Goal: Task Accomplishment & Management: Manage account settings

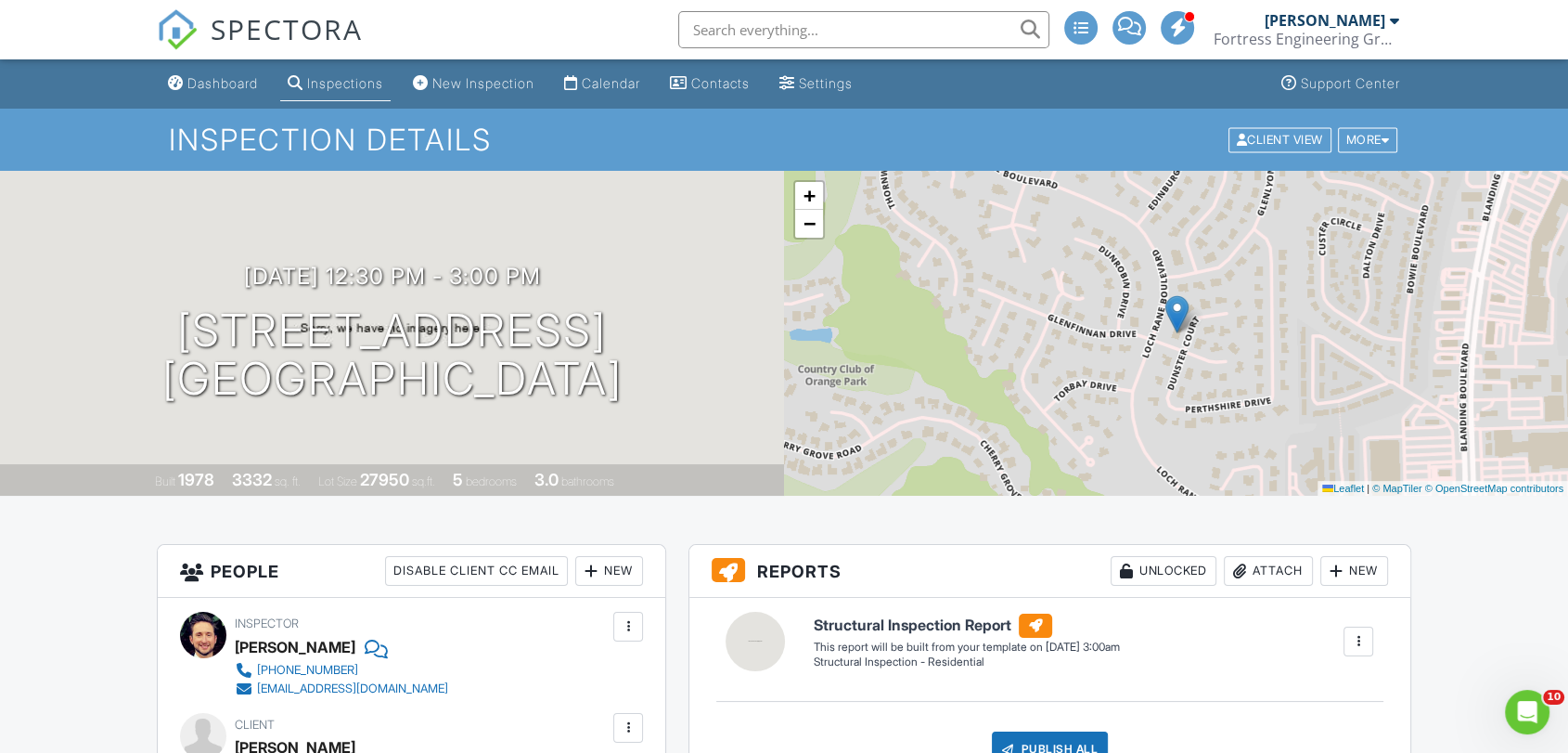
click at [622, 75] on div "Calendar" at bounding box center [611, 83] width 59 height 15
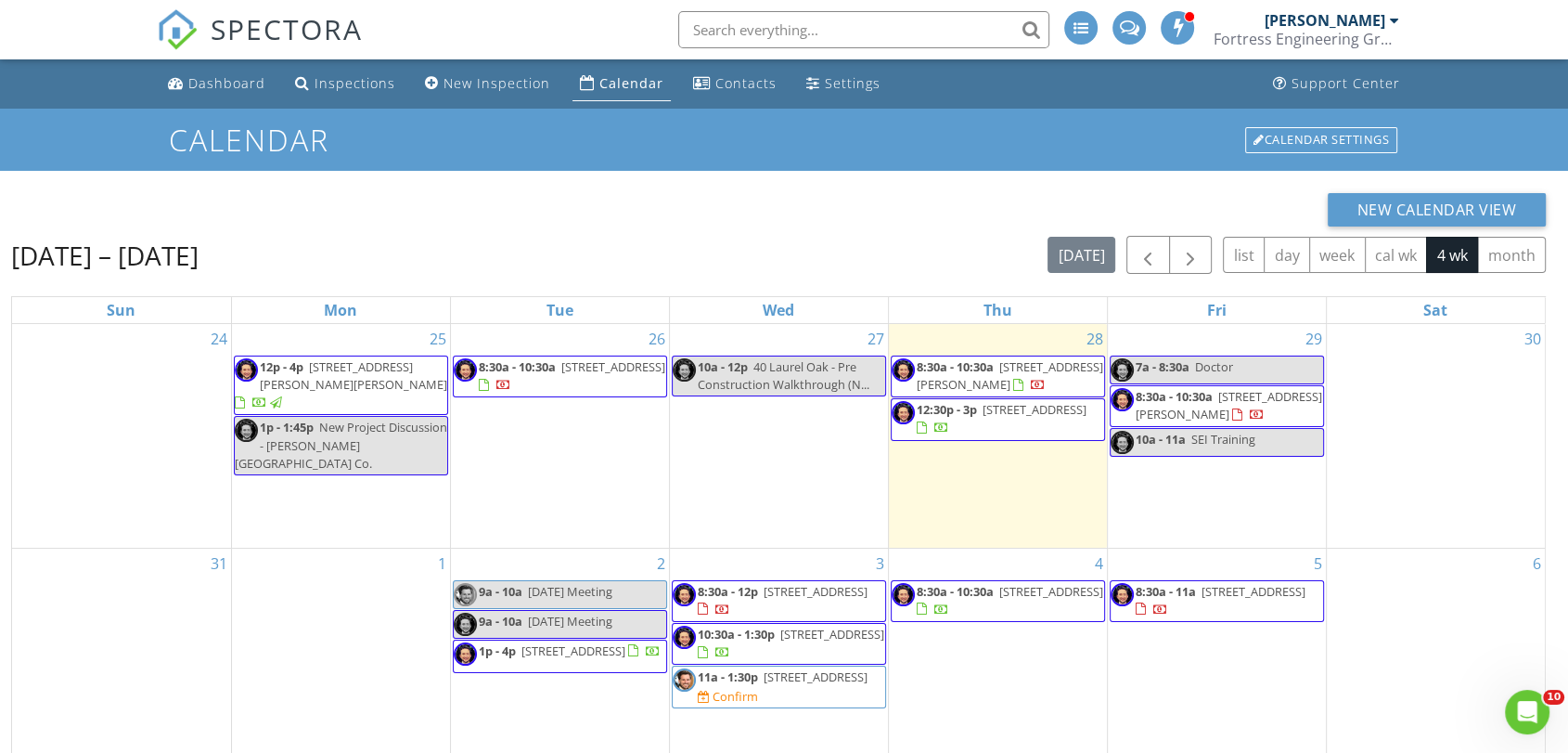
click at [310, 634] on div "1" at bounding box center [341, 666] width 218 height 236
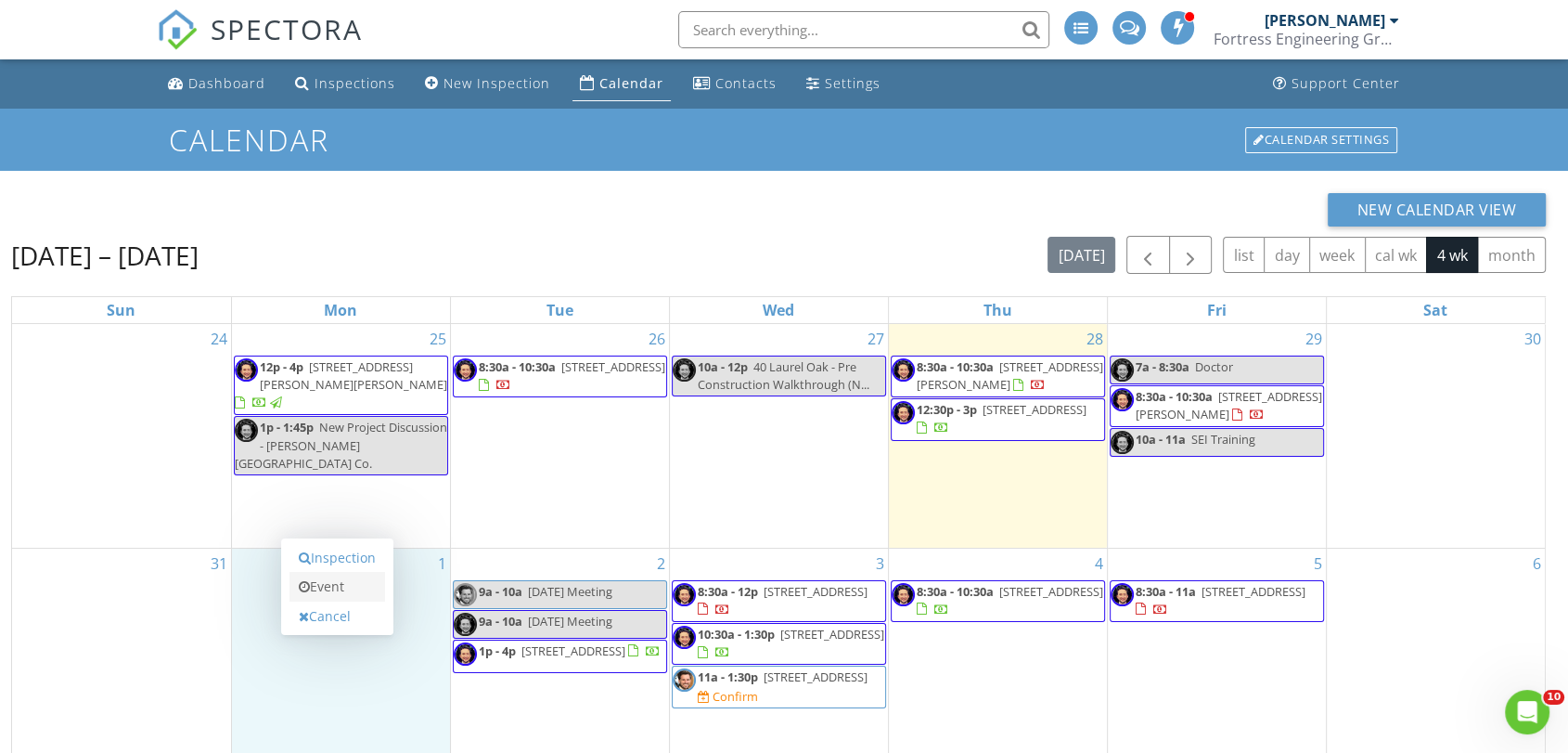
click at [331, 594] on link "Event" at bounding box center [336, 586] width 95 height 30
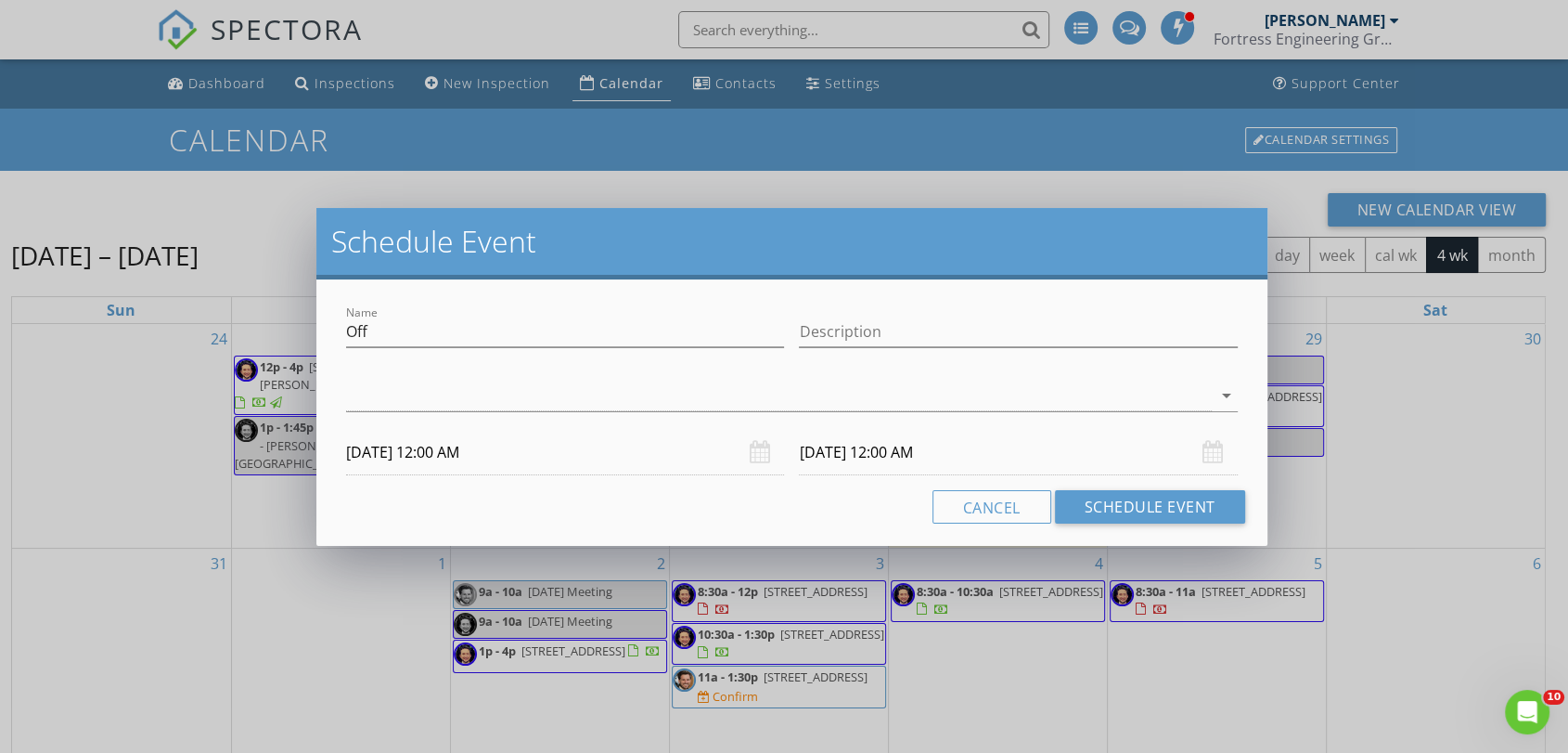
click at [438, 350] on div "Name Off" at bounding box center [565, 340] width 439 height 49
click at [438, 334] on input "Off" at bounding box center [565, 332] width 439 height 31
type input "HOLIDAY"
click at [454, 403] on div at bounding box center [779, 396] width 865 height 31
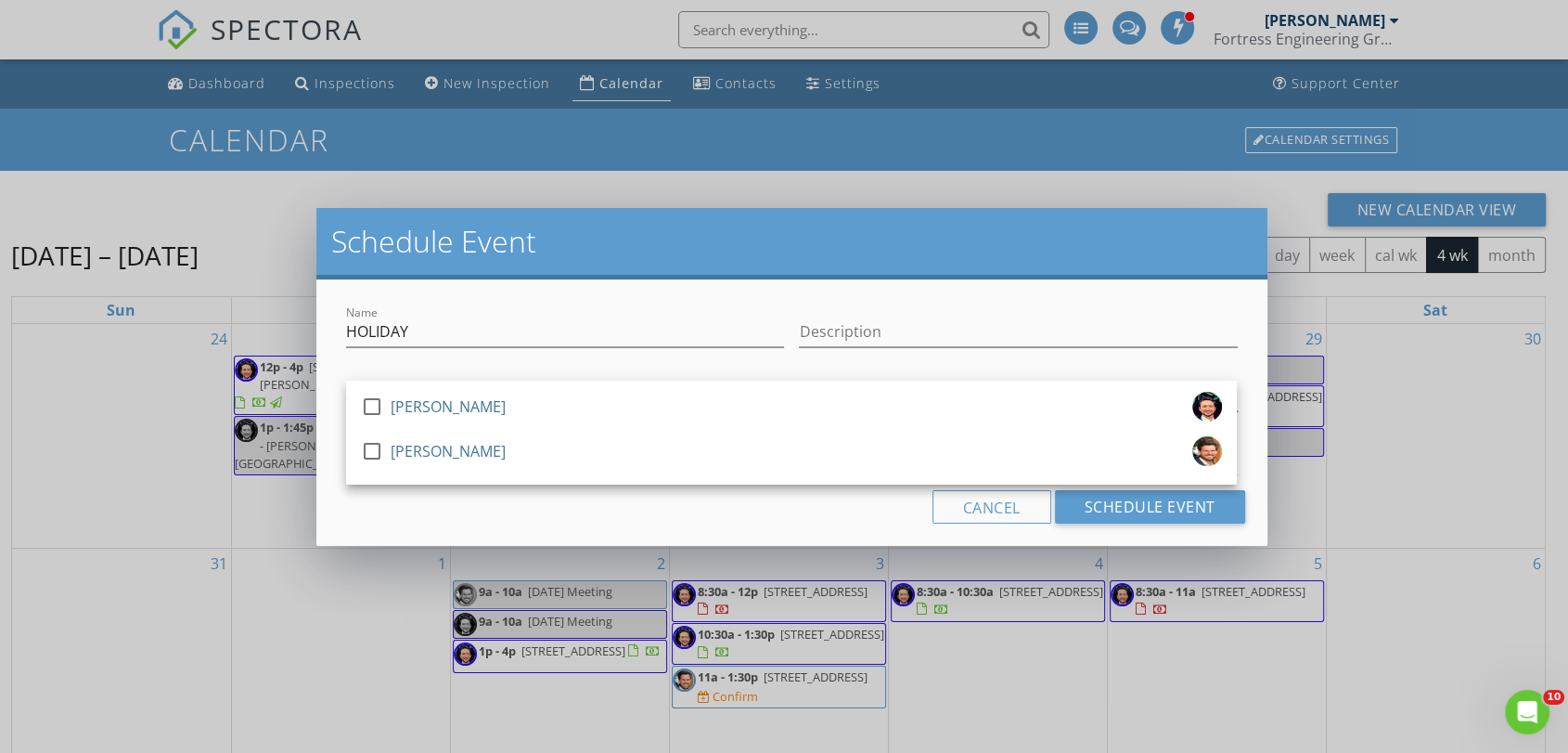
click at [454, 403] on div "[PERSON_NAME]" at bounding box center [447, 406] width 115 height 30
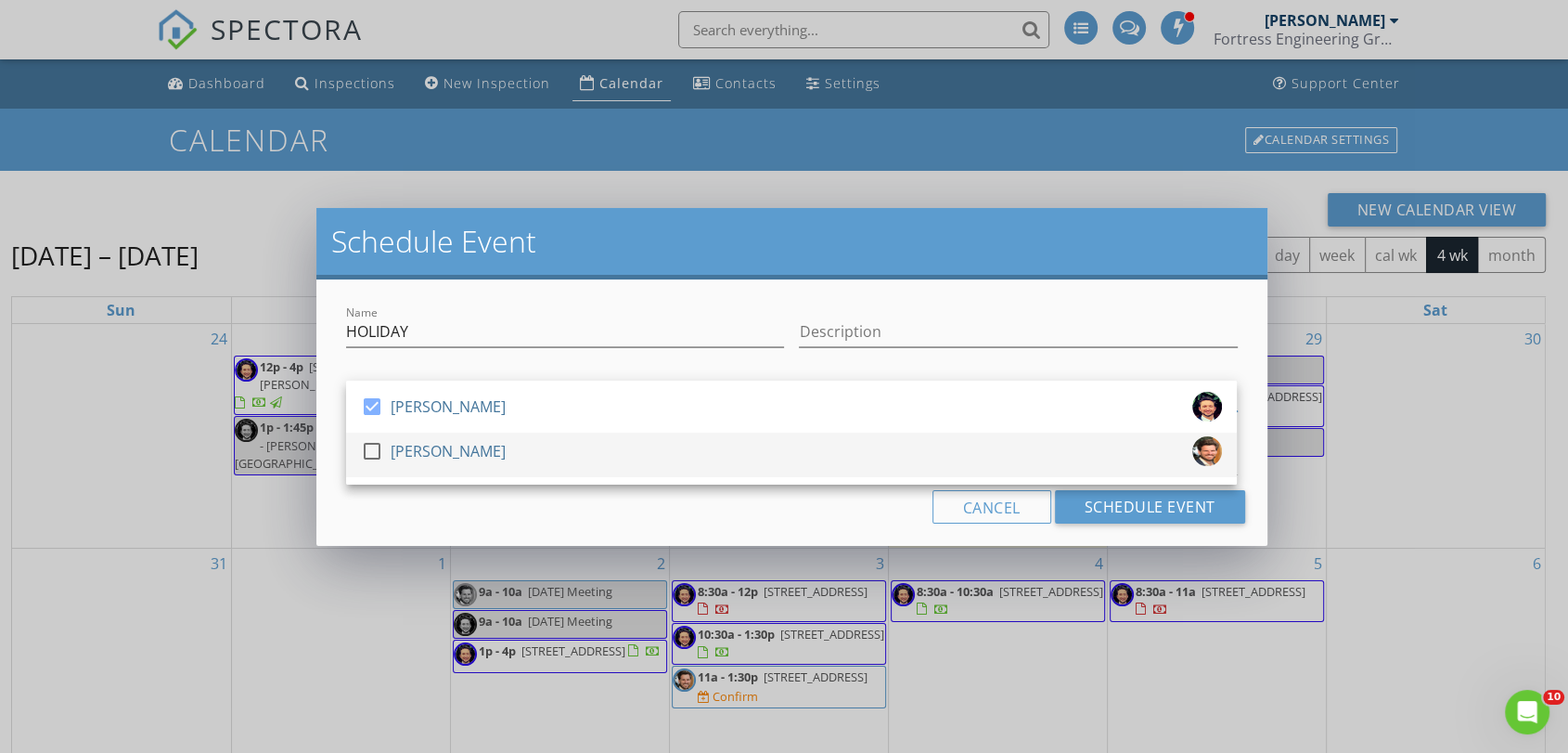
click at [467, 460] on div "[PERSON_NAME]" at bounding box center [447, 451] width 115 height 30
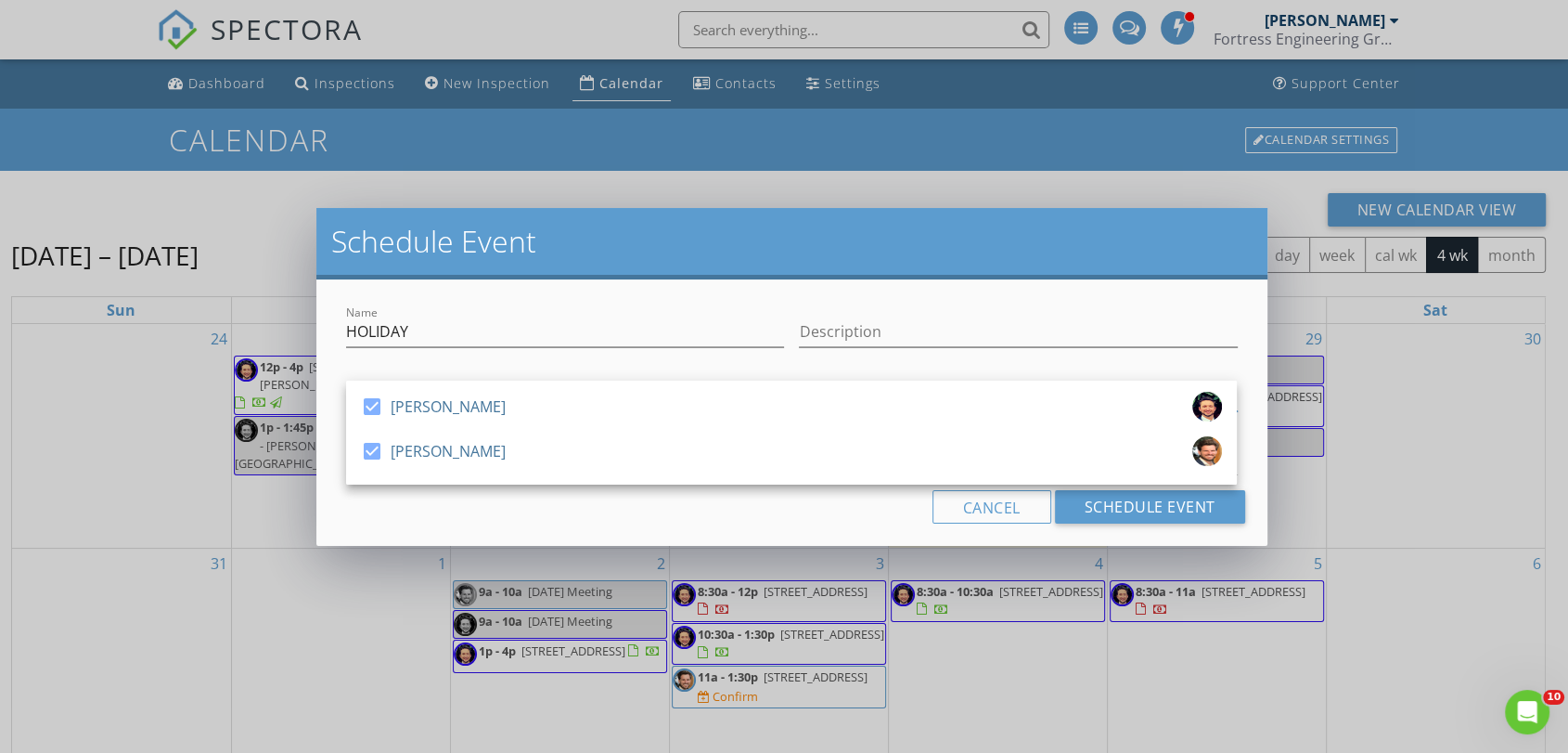
click at [486, 508] on div "Cancel Schedule Event" at bounding box center [791, 506] width 906 height 34
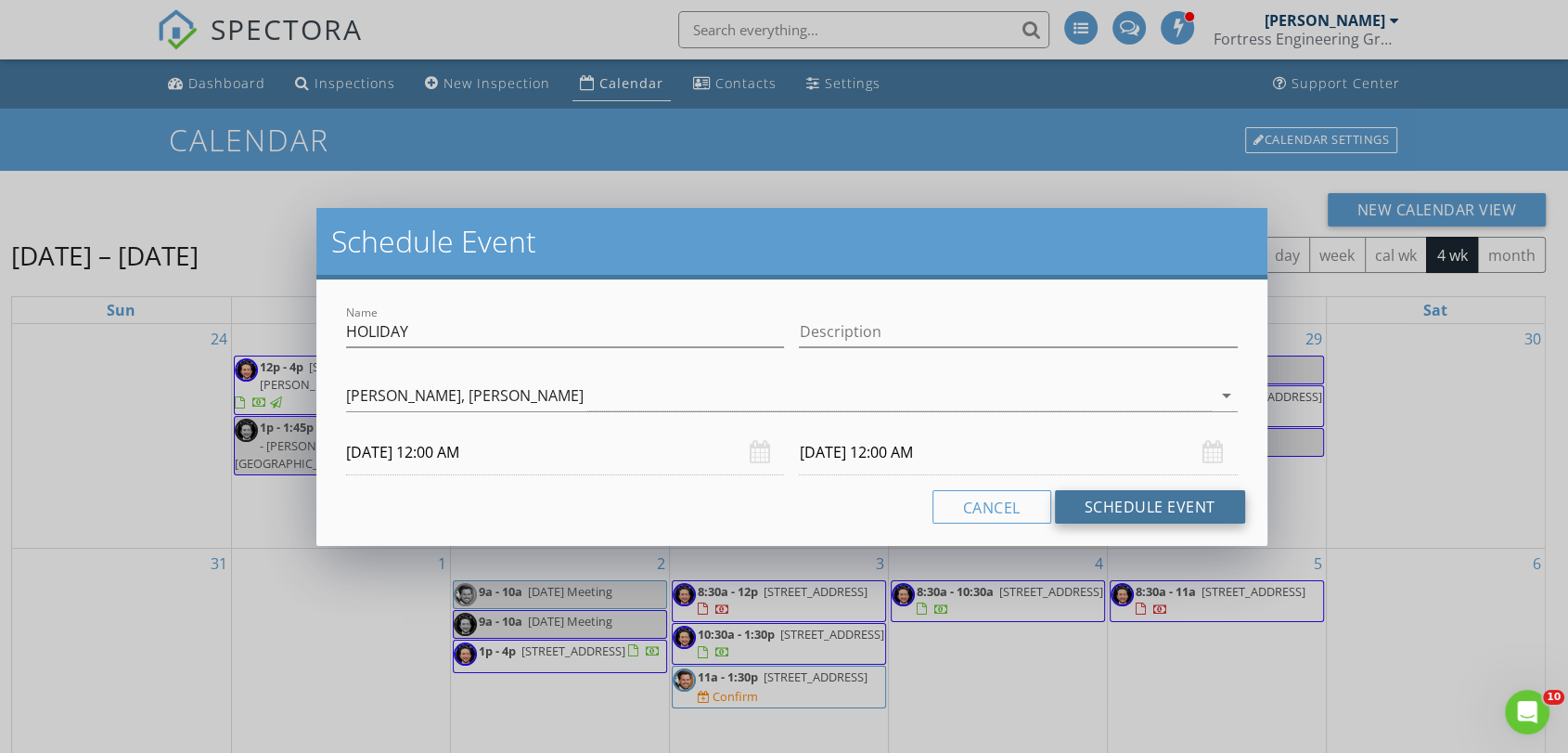
click at [1099, 498] on button "Schedule Event" at bounding box center [1150, 506] width 190 height 34
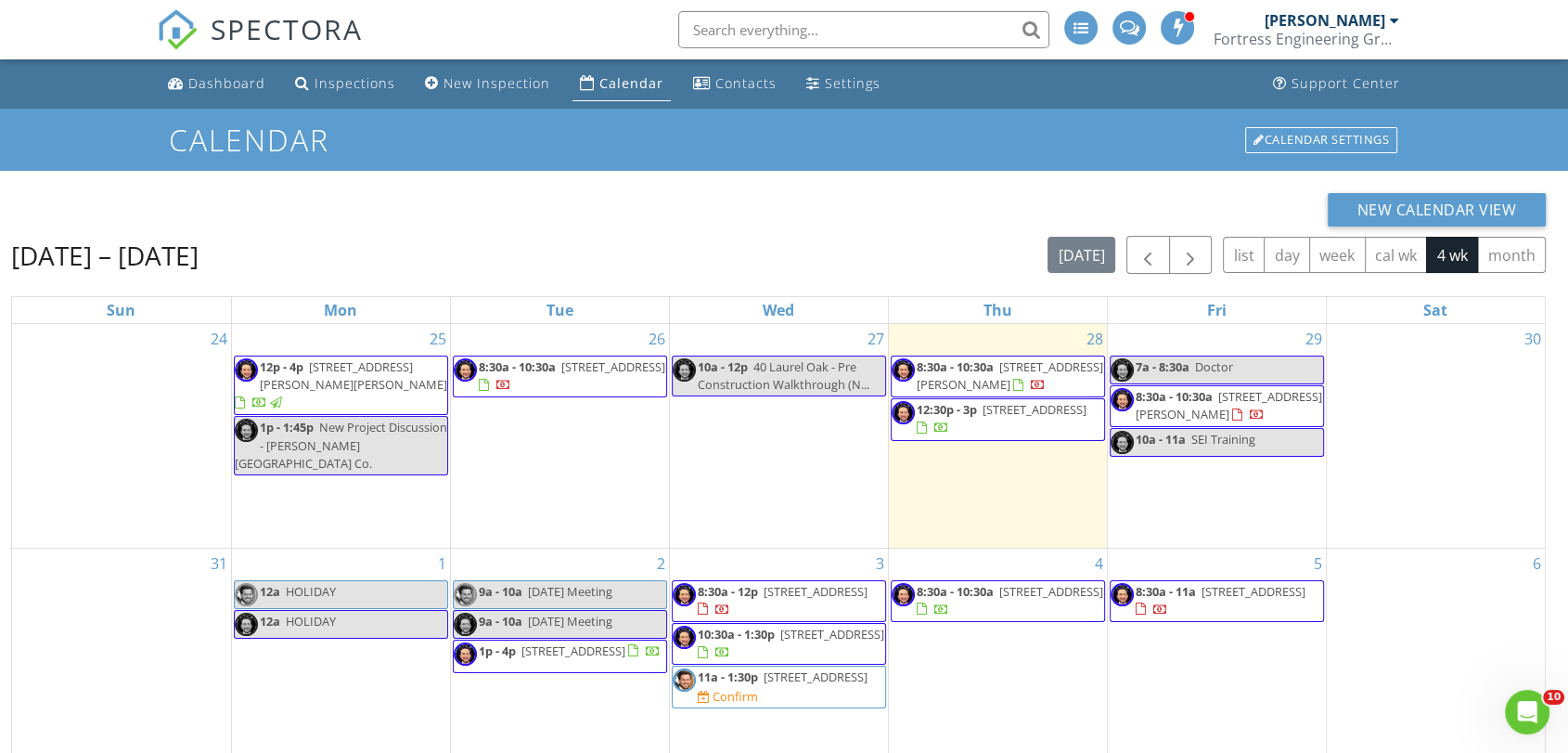
click at [480, 232] on div "New Calendar View [DATE] – [DATE] [DATE] list day week cal wk 4 wk month Sun Mo…" at bounding box center [779, 590] width 1535 height 795
click at [716, 228] on div "New Calendar View [DATE] – [DATE] [DATE] list day week cal wk 4 wk month Sun Mo…" at bounding box center [779, 590] width 1535 height 795
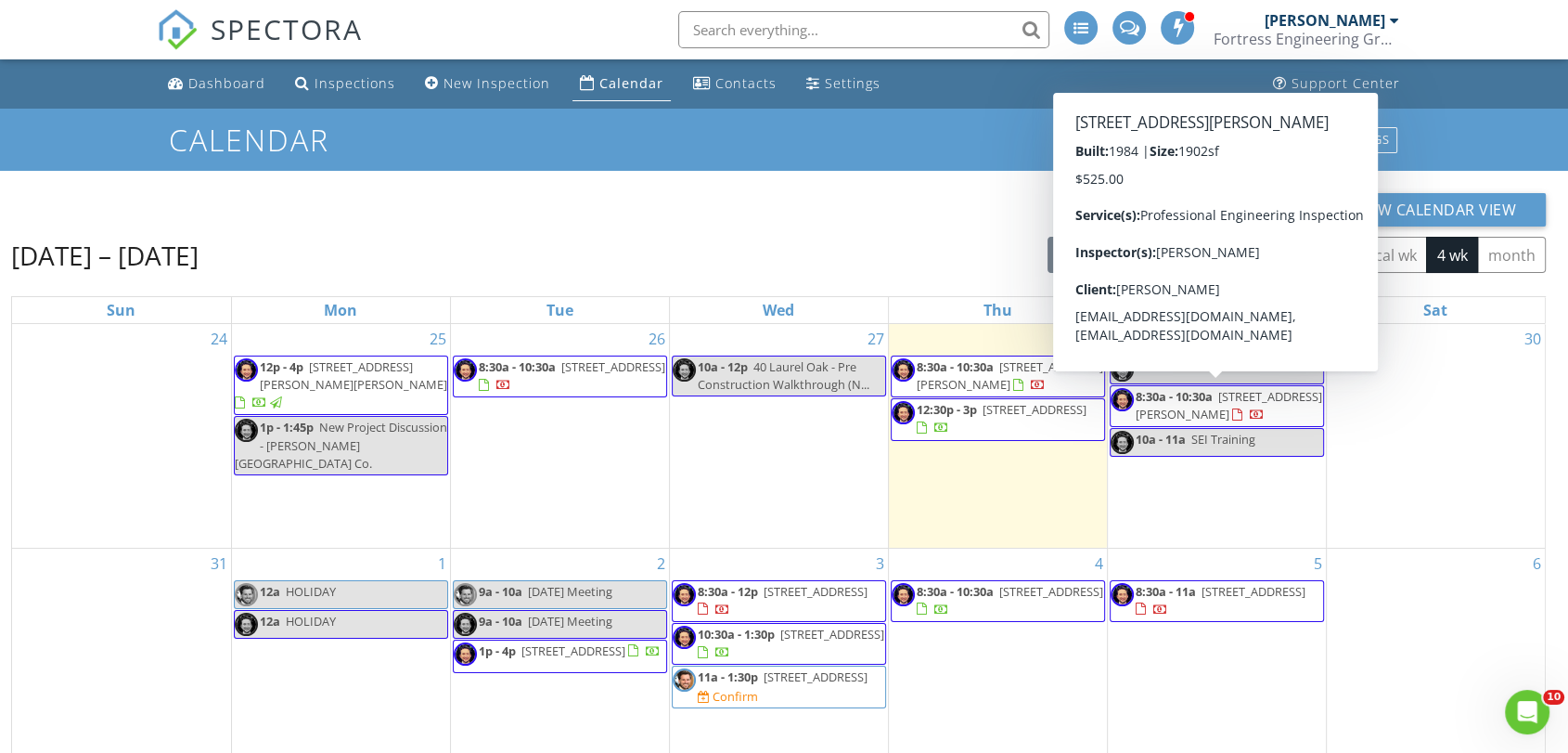
click at [735, 35] on input "text" at bounding box center [864, 30] width 371 height 38
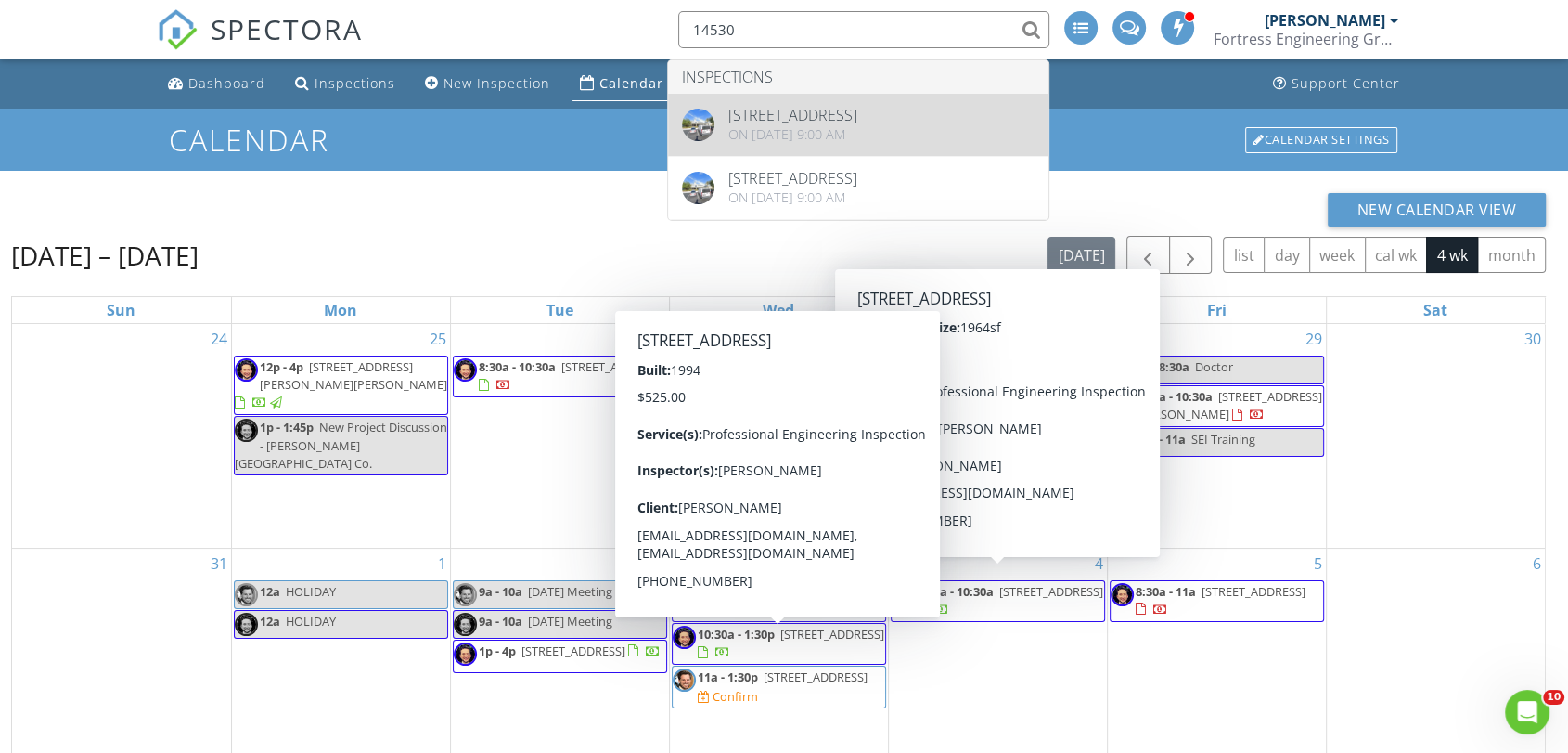
type input "14530"
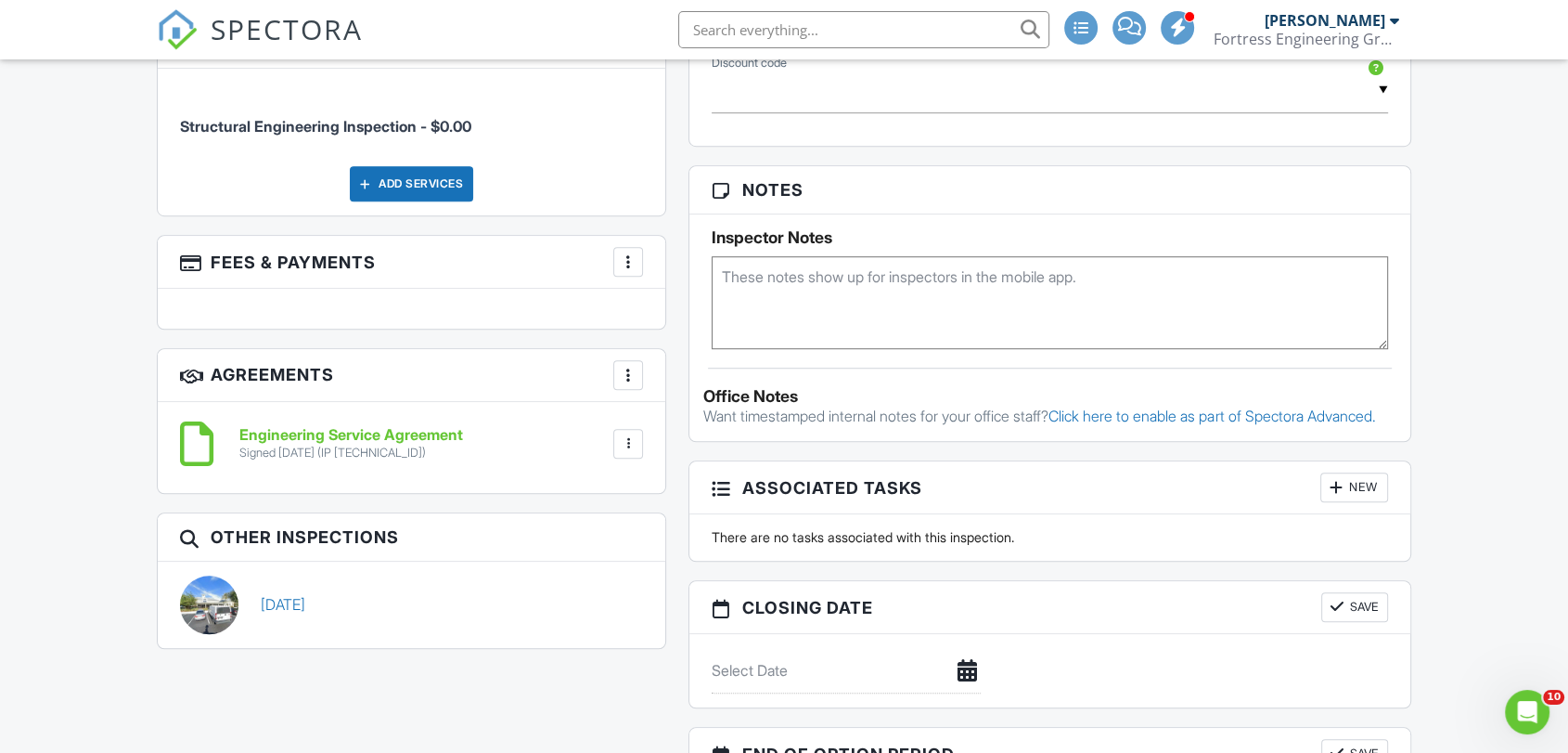
scroll to position [1272, 0]
click at [436, 433] on h6 "Engineering Service Agreement" at bounding box center [351, 436] width 224 height 16
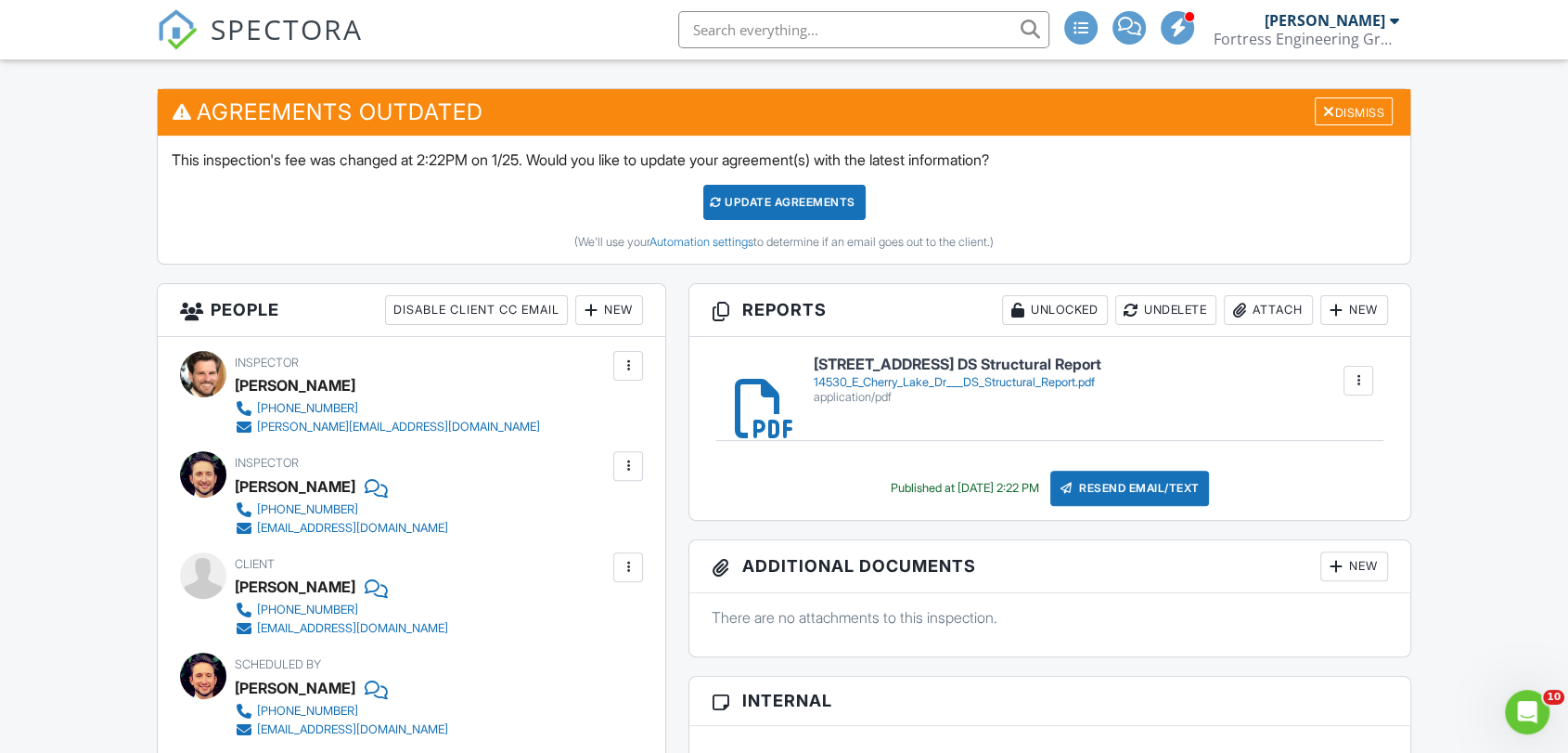
scroll to position [446, 0]
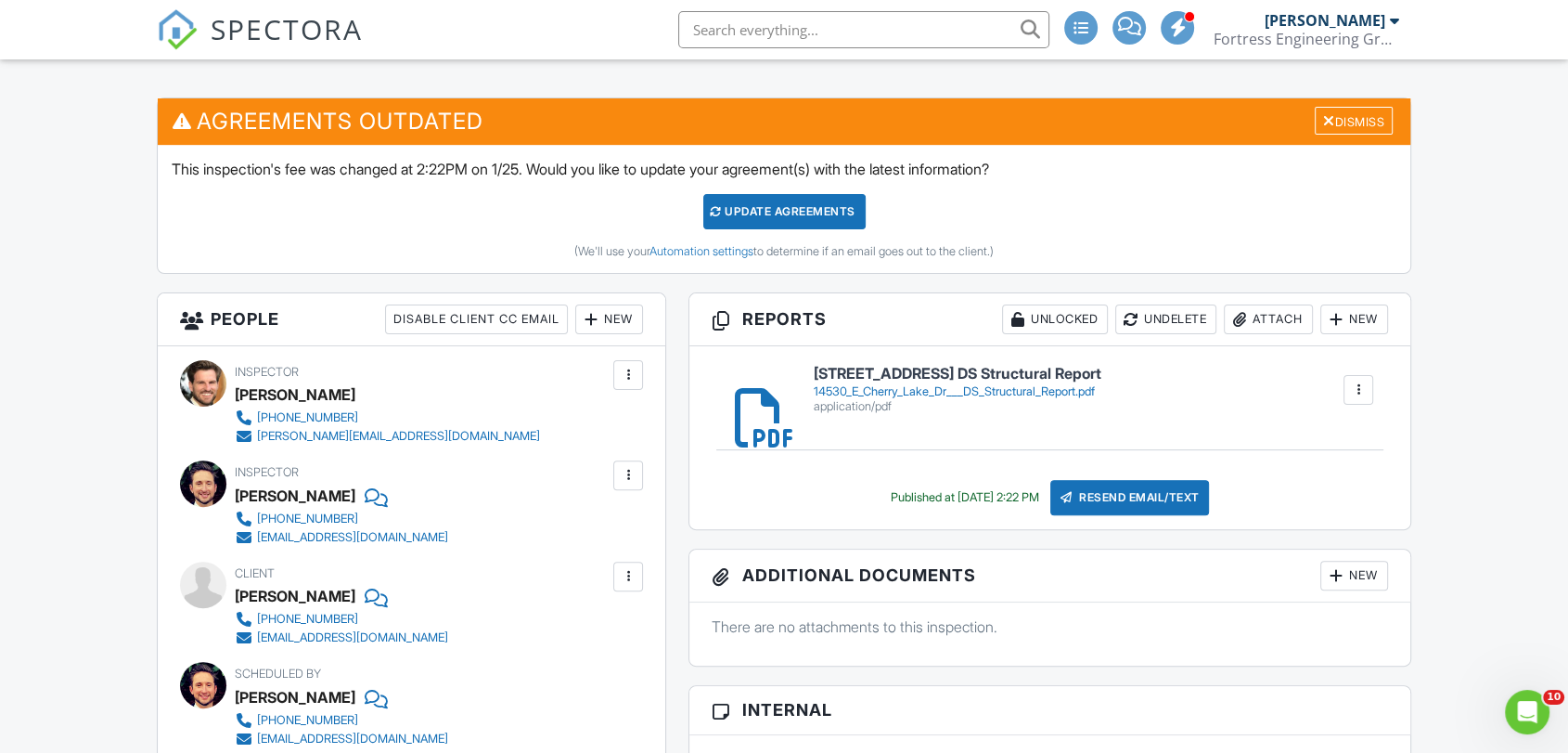
click at [905, 392] on div "14530_E_Cherry_Lake_Dr___DS_Structural_Report.pdf" at bounding box center [958, 391] width 288 height 14
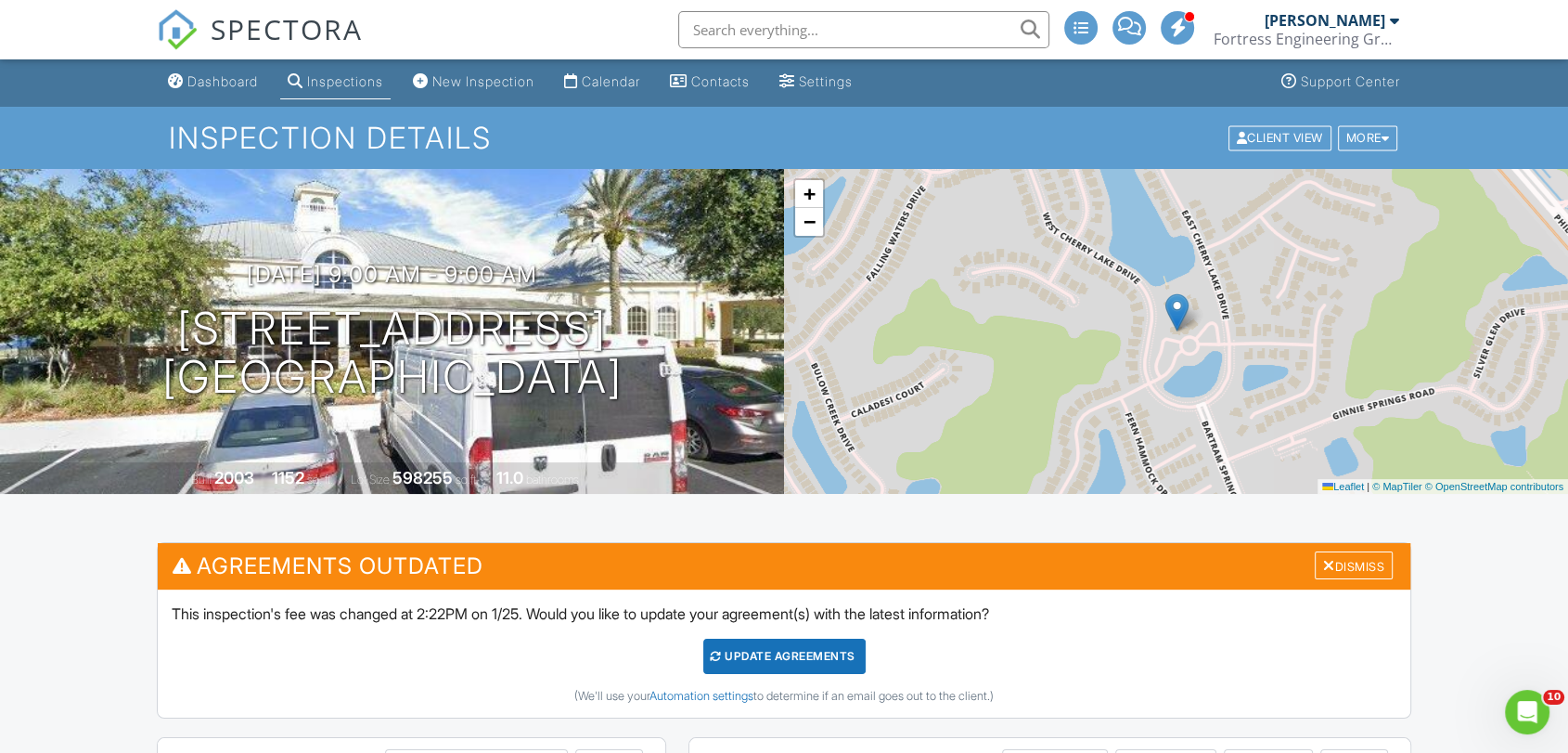
scroll to position [0, 0]
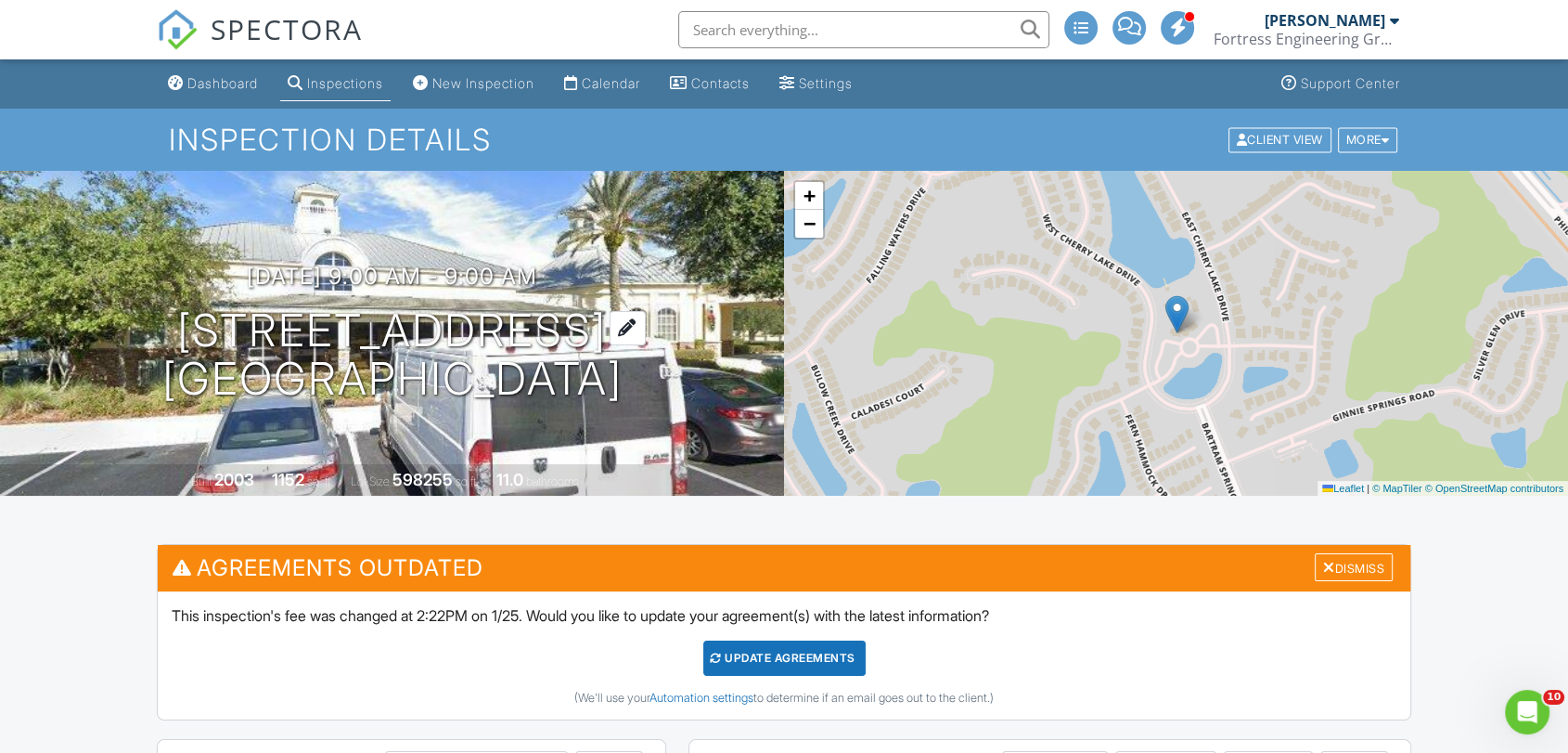
click at [316, 322] on h1 "14530 E Cherry Lake Dr Jacksonville, FL 32258" at bounding box center [393, 356] width 461 height 98
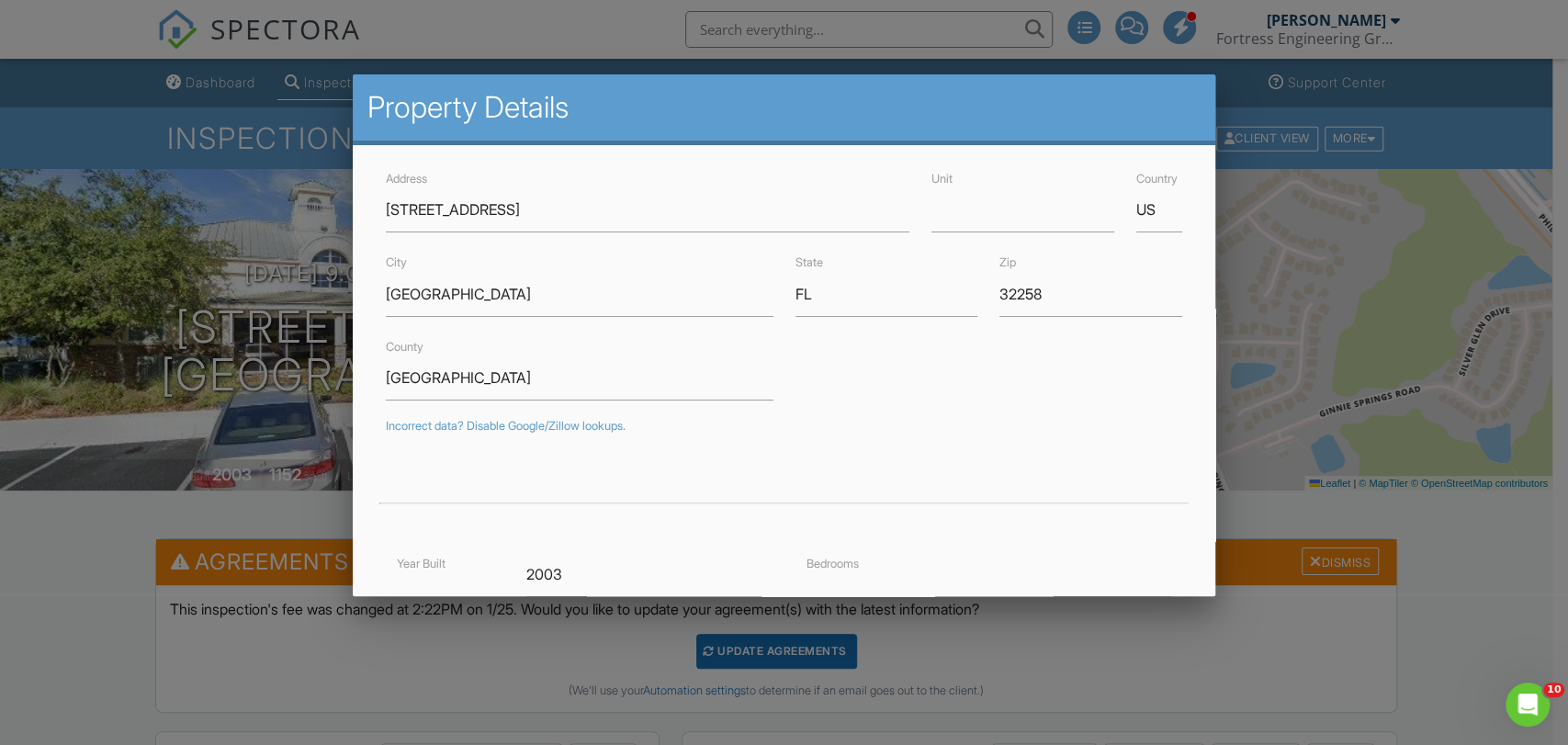
click at [66, 627] on div at bounding box center [784, 374] width 1568 height 931
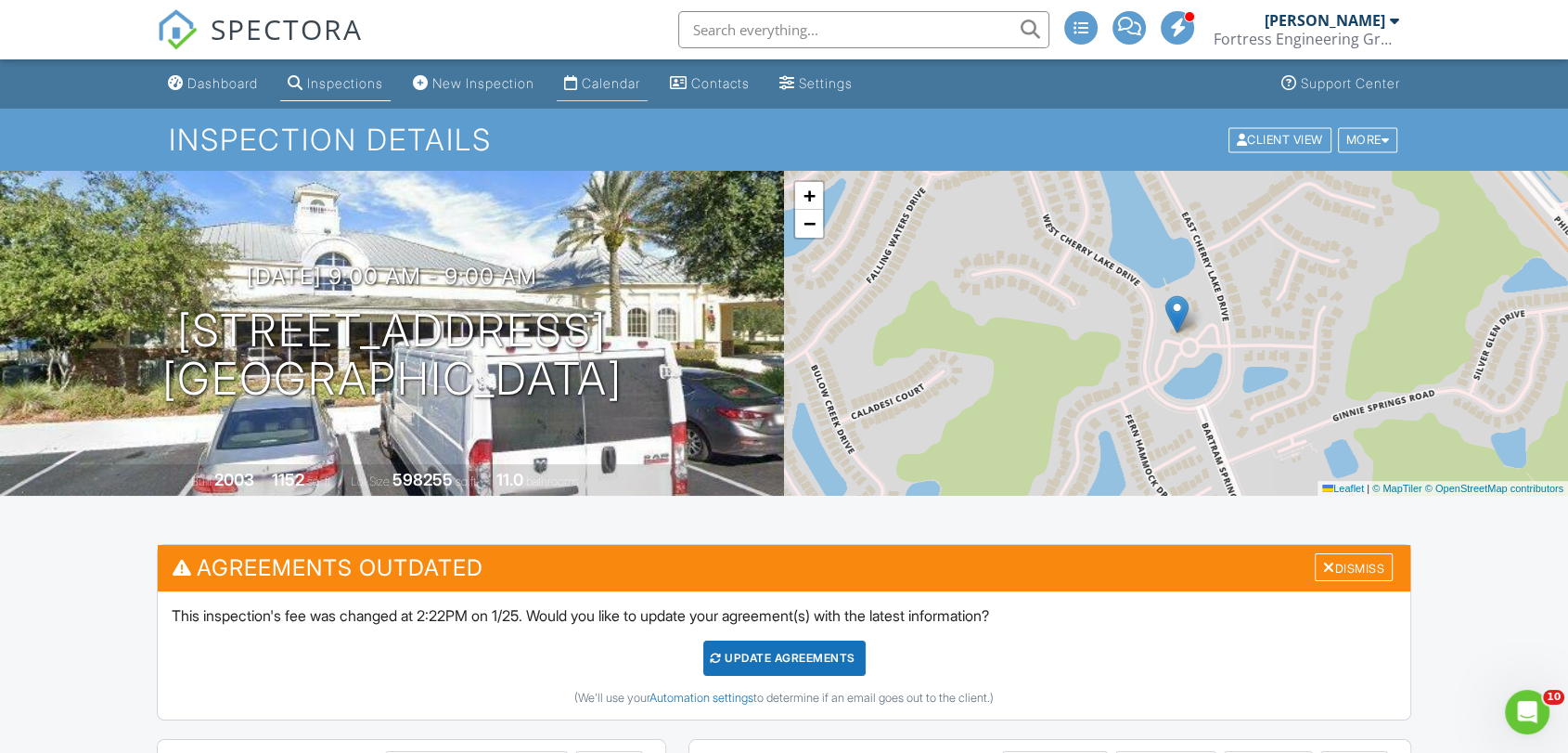
click at [624, 90] on div "Calendar" at bounding box center [611, 83] width 59 height 15
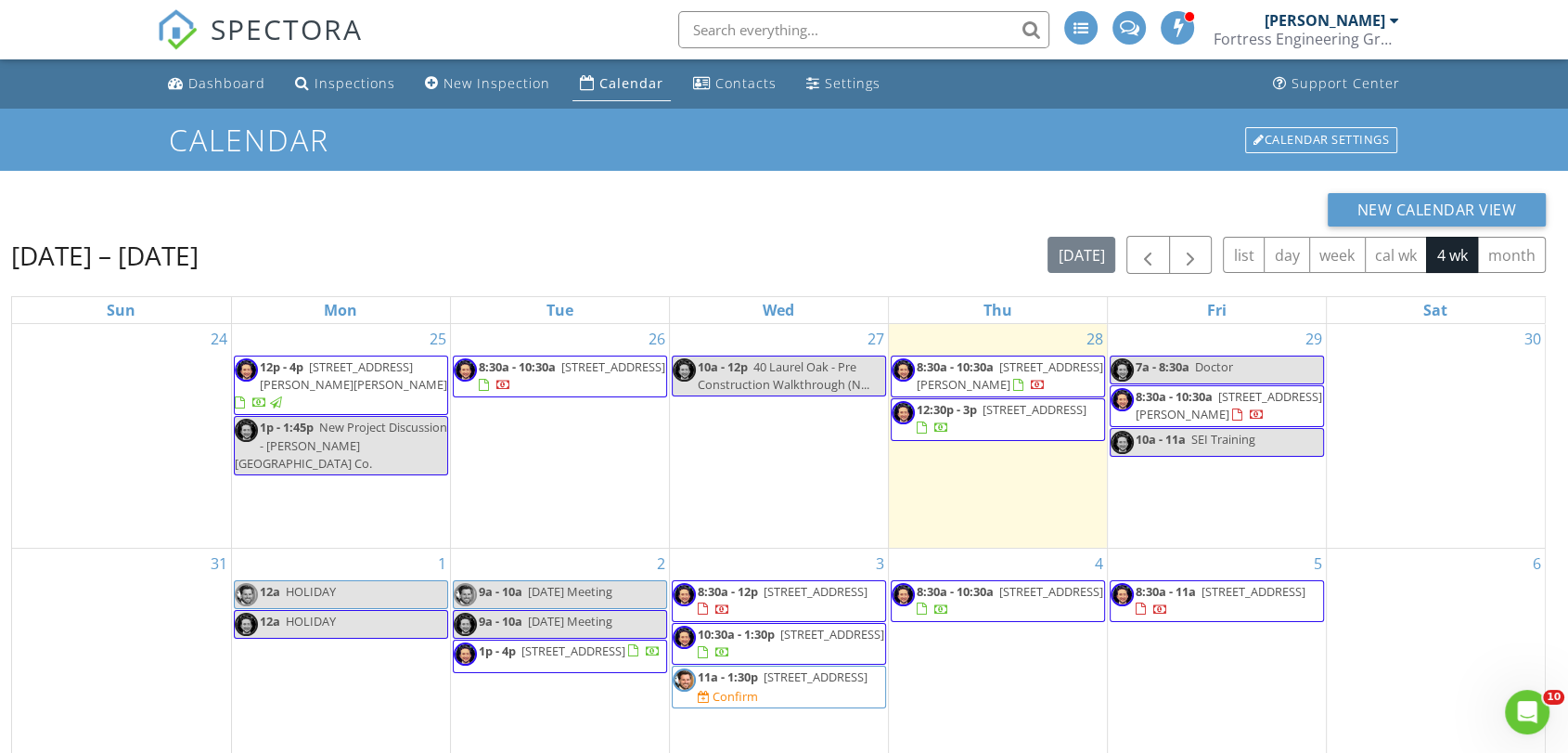
click at [611, 237] on div "[DATE] – [DATE] [DATE] list day week cal wk 4 wk month" at bounding box center [779, 255] width 1535 height 38
click at [703, 199] on div "New Calendar View" at bounding box center [779, 209] width 1535 height 34
click at [812, 202] on div "New Calendar View" at bounding box center [779, 209] width 1535 height 34
click at [486, 181] on div "New Calendar View [DATE] – [DATE] [DATE] list day week cal wk 4 wk month Sun Mo…" at bounding box center [784, 585] width 1568 height 829
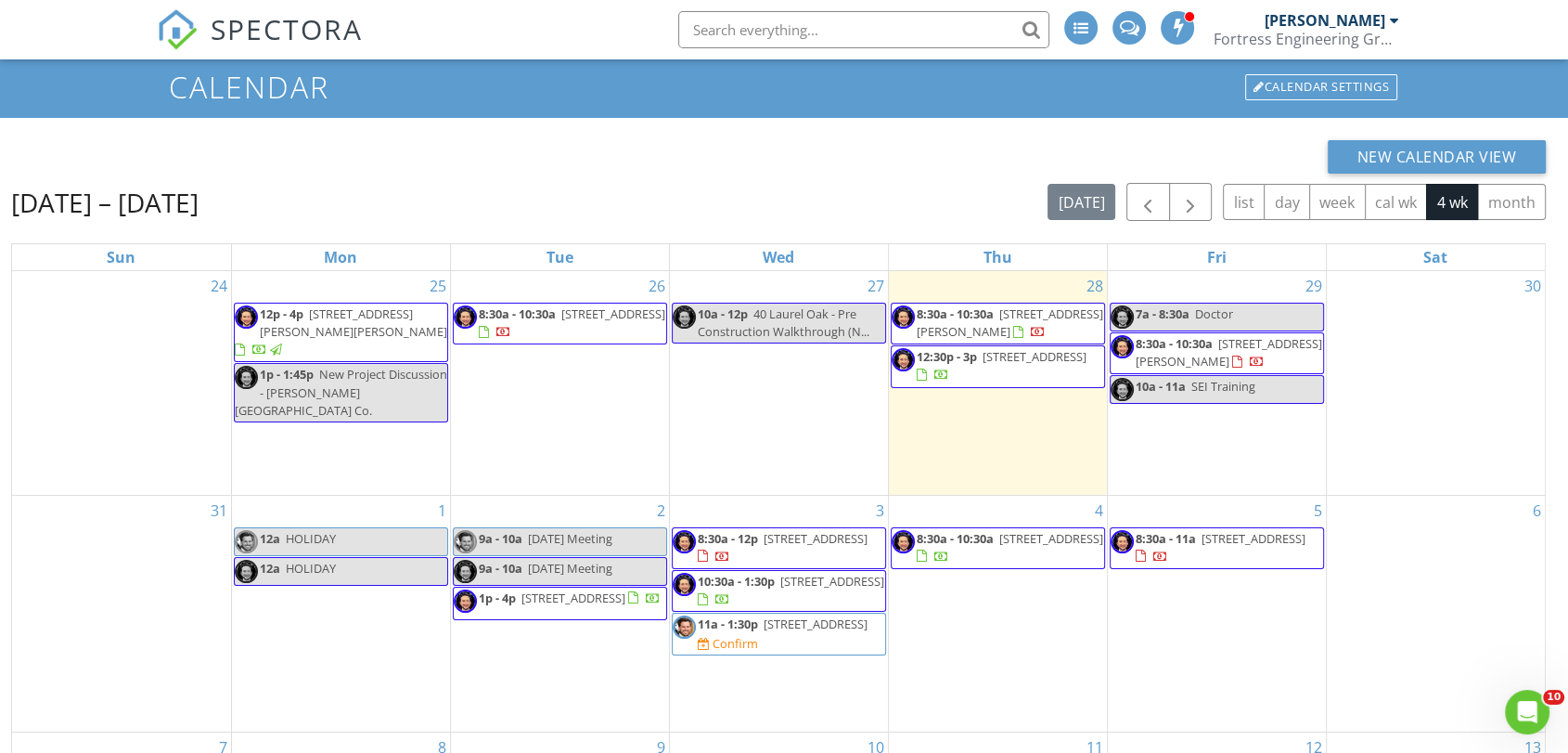
scroll to position [171, 0]
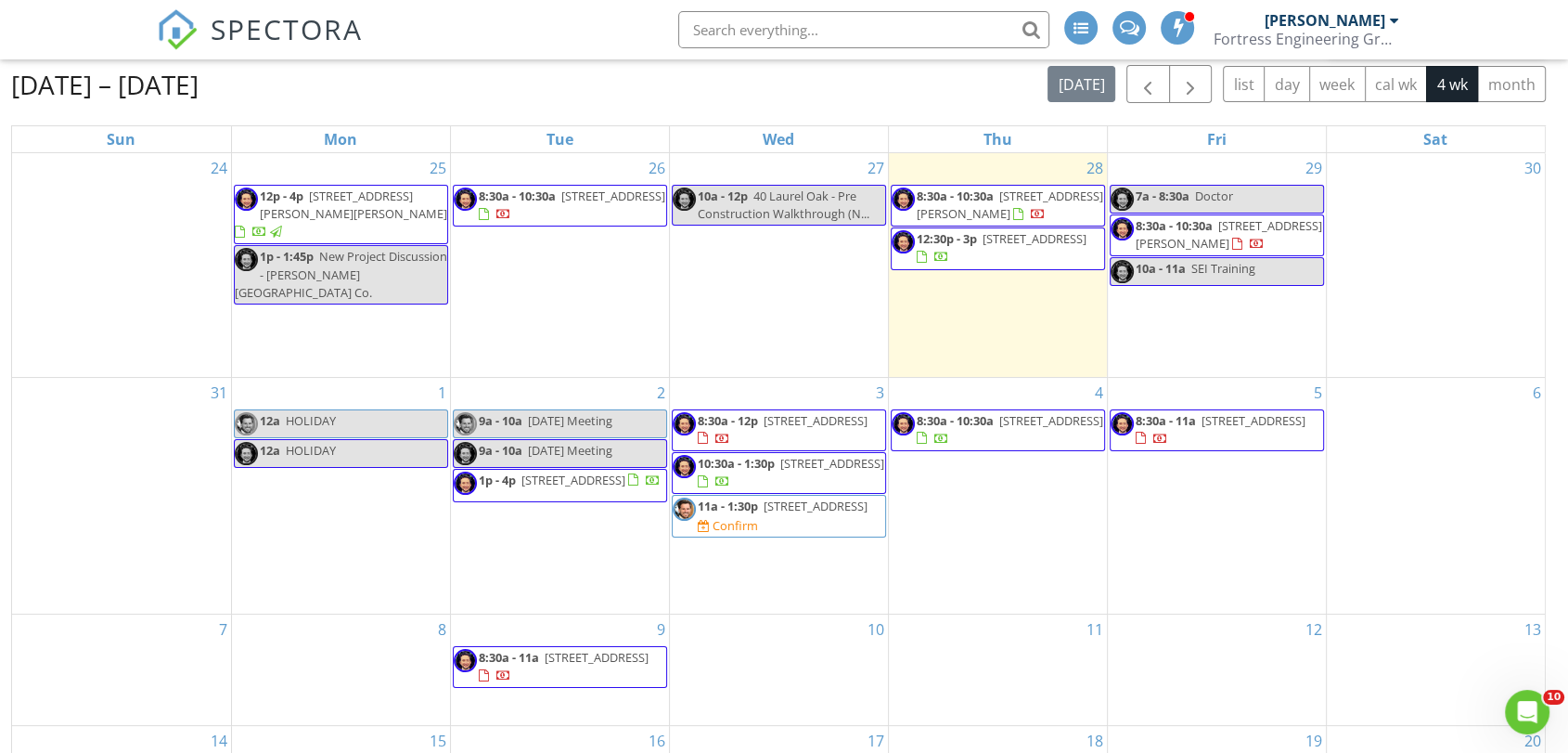
click at [620, 473] on span "[STREET_ADDRESS]" at bounding box center [573, 479] width 104 height 16
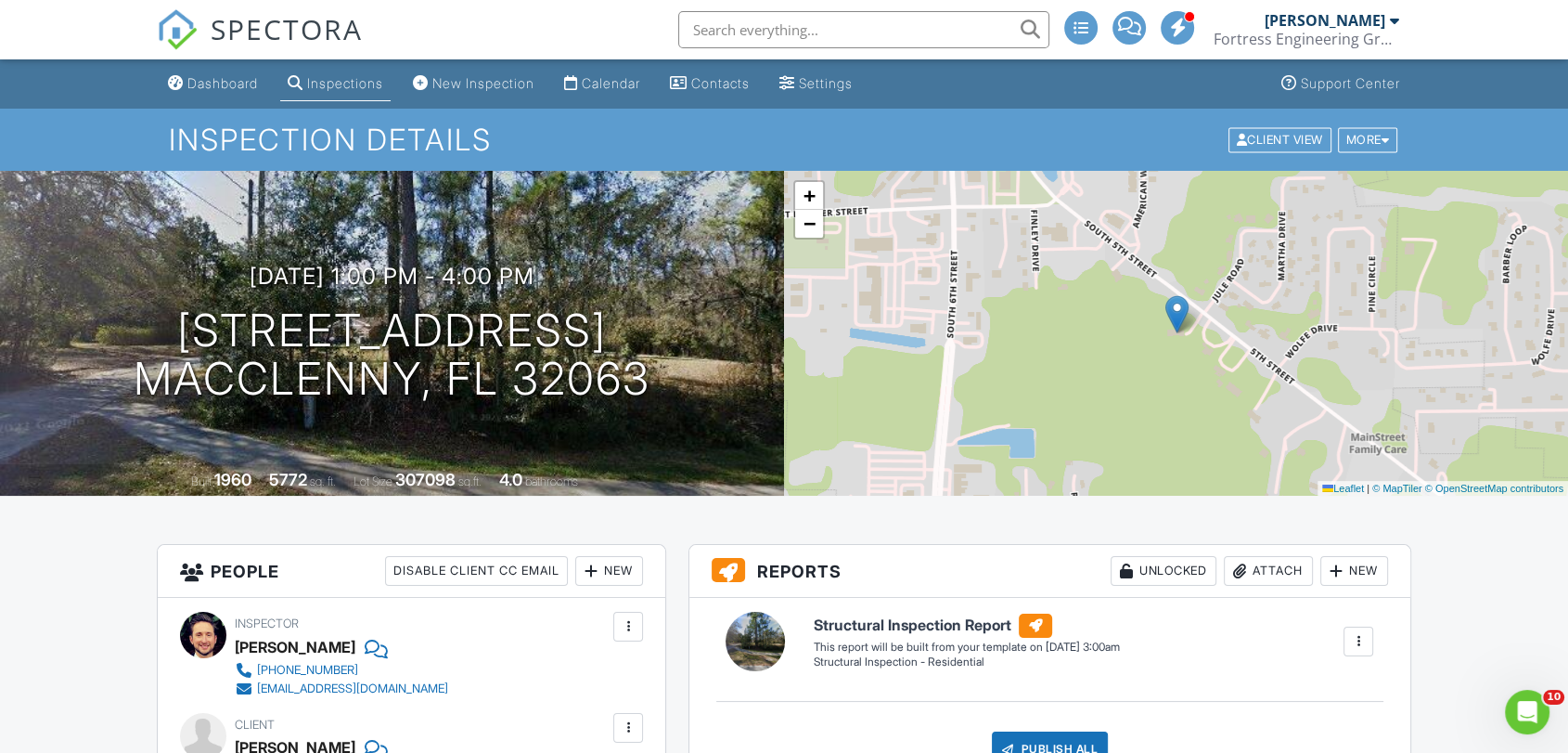
click at [598, 94] on link "Calendar" at bounding box center [602, 84] width 91 height 35
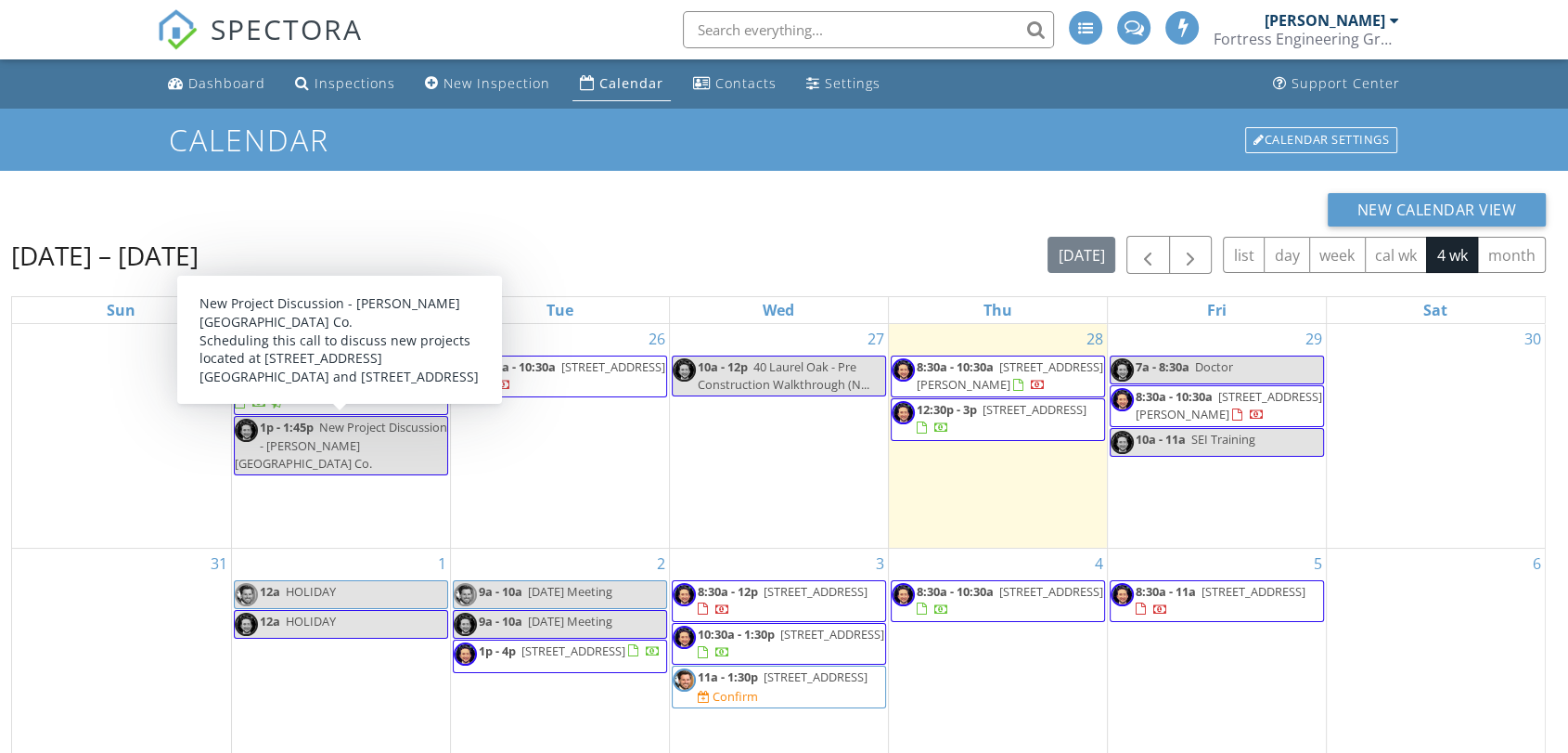
click at [943, 248] on div "[DATE] – [DATE] [DATE] list day week cal wk 4 wk month" at bounding box center [779, 255] width 1535 height 38
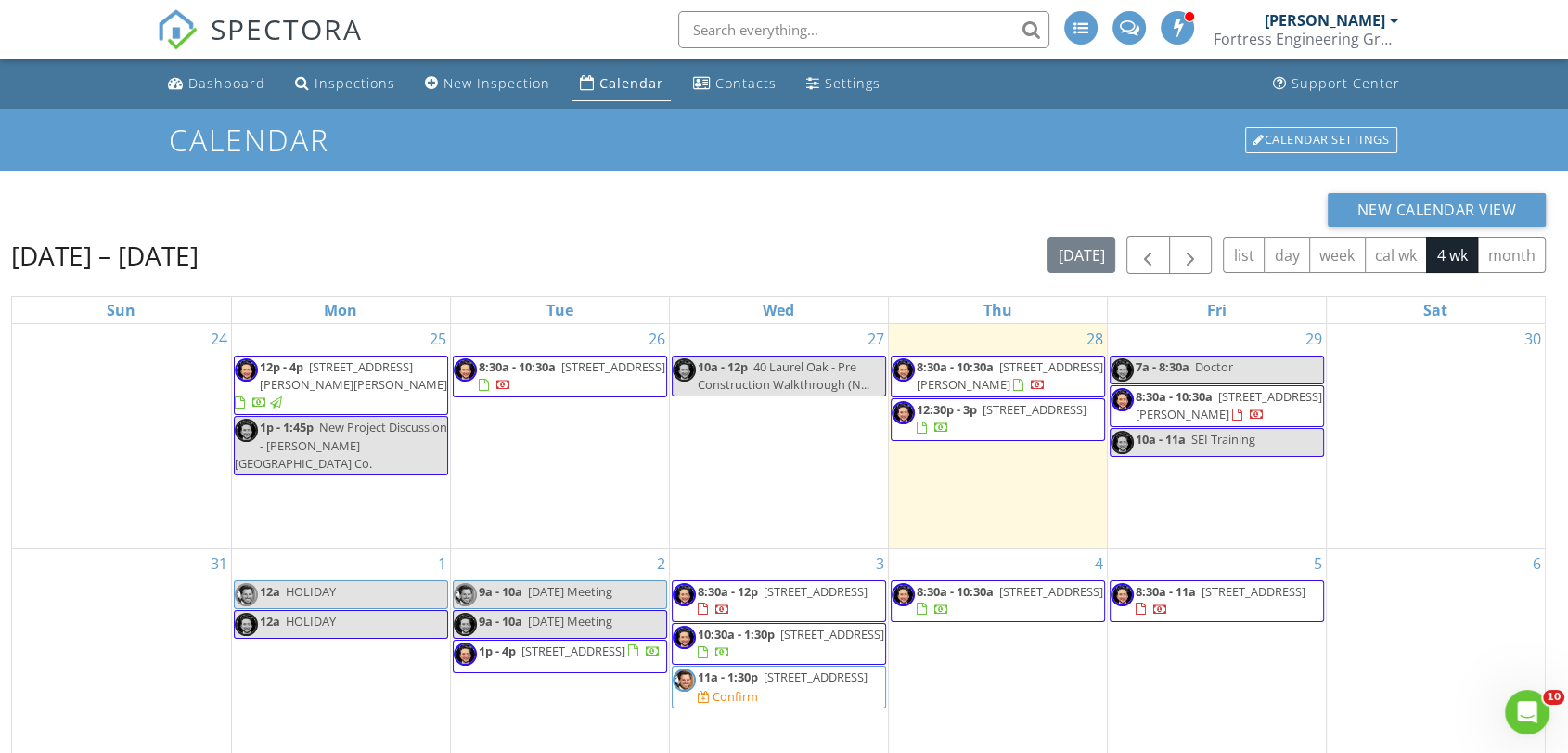
click at [846, 204] on div "New Calendar View" at bounding box center [779, 209] width 1535 height 34
